Goal: Browse casually

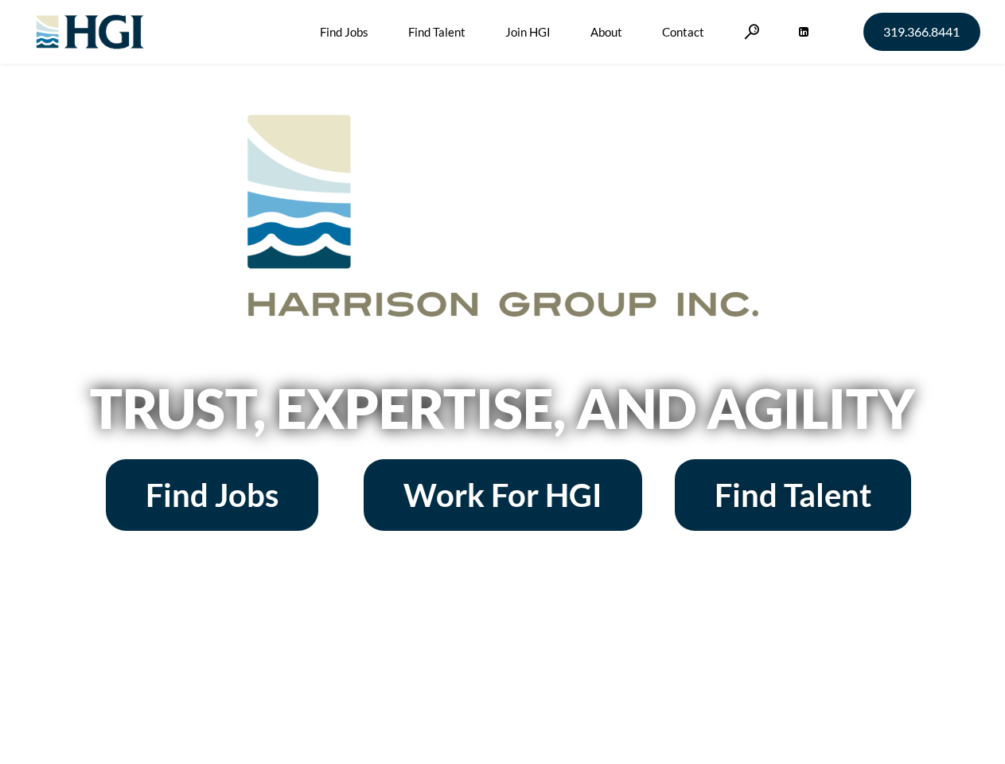
click at [502, 382] on h2 "Trust, Expertise, and Agility" at bounding box center [502, 408] width 907 height 54
click at [750, 31] on link at bounding box center [752, 31] width 16 height 15
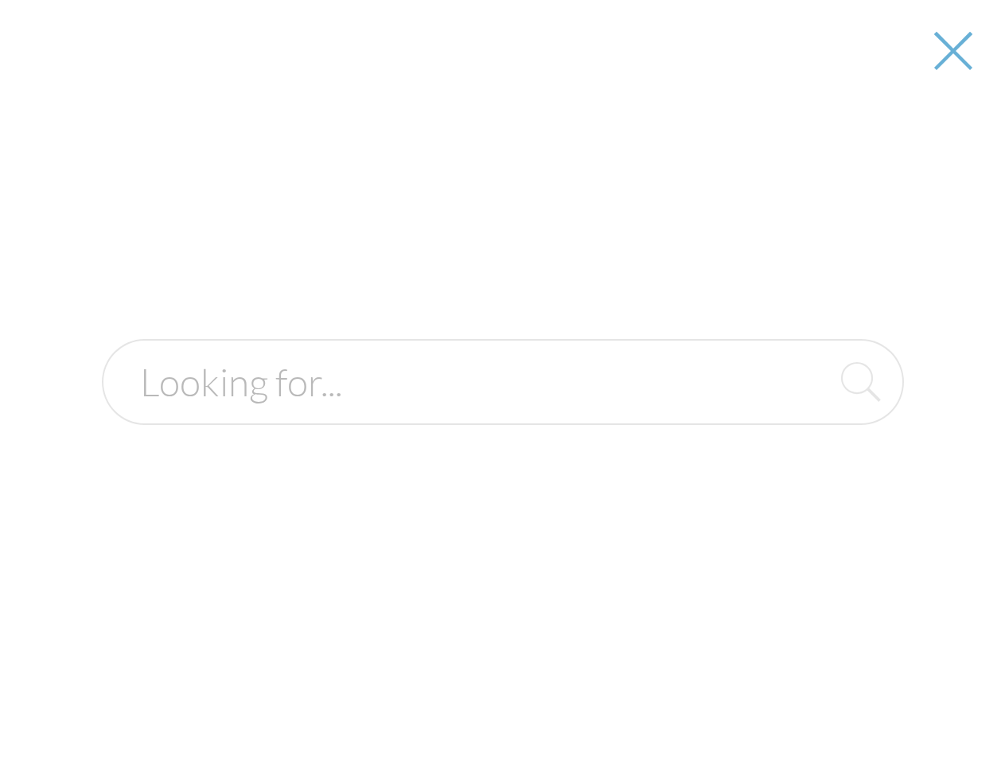
click at [502, 414] on h2 "Trust, Expertise, and Agility" at bounding box center [502, 408] width 907 height 54
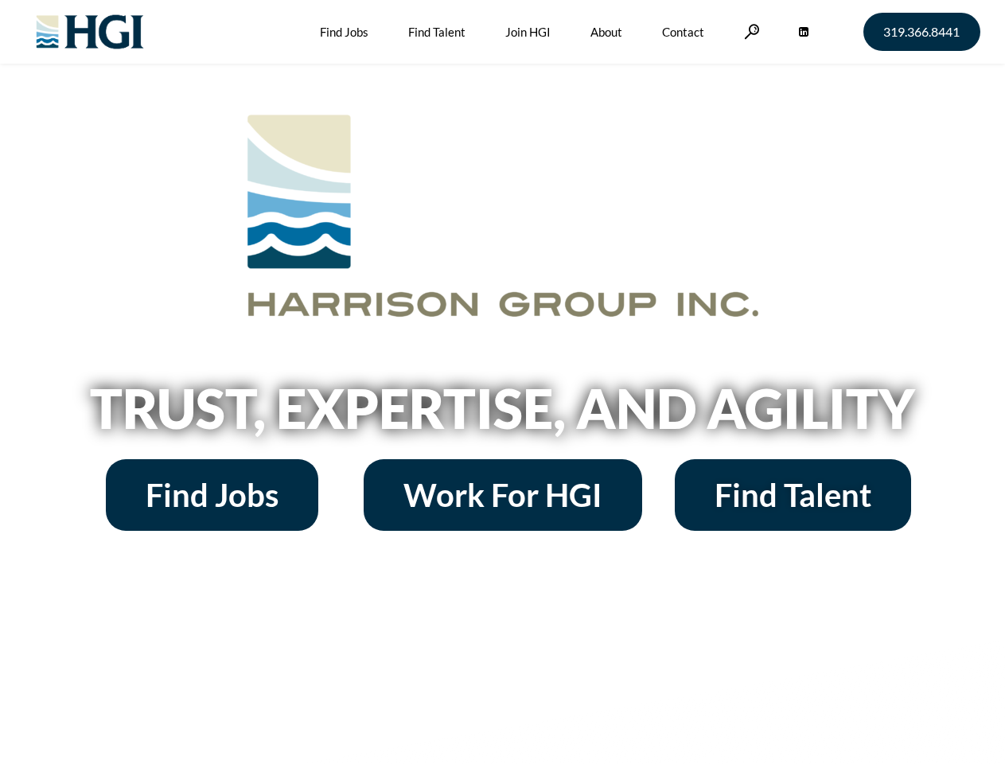
click at [502, 382] on h2 "Trust, Expertise, and Agility" at bounding box center [502, 408] width 907 height 54
click at [750, 31] on link at bounding box center [752, 31] width 16 height 15
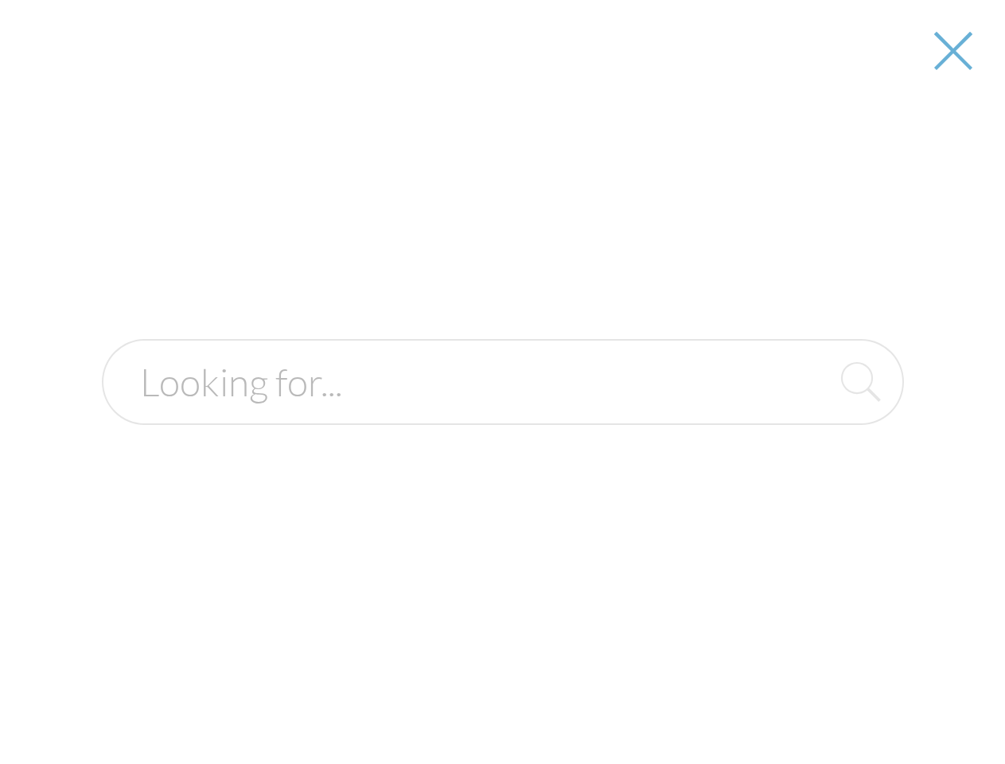
click at [502, 414] on h2 "Trust, Expertise, and Agility" at bounding box center [502, 408] width 907 height 54
